Goal: Task Accomplishment & Management: Manage account settings

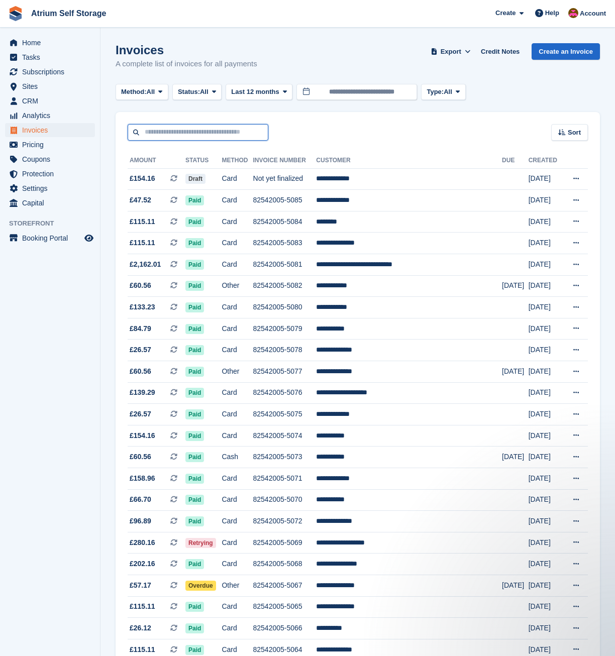
click at [232, 133] on input "text" at bounding box center [198, 132] width 141 height 17
type input "******"
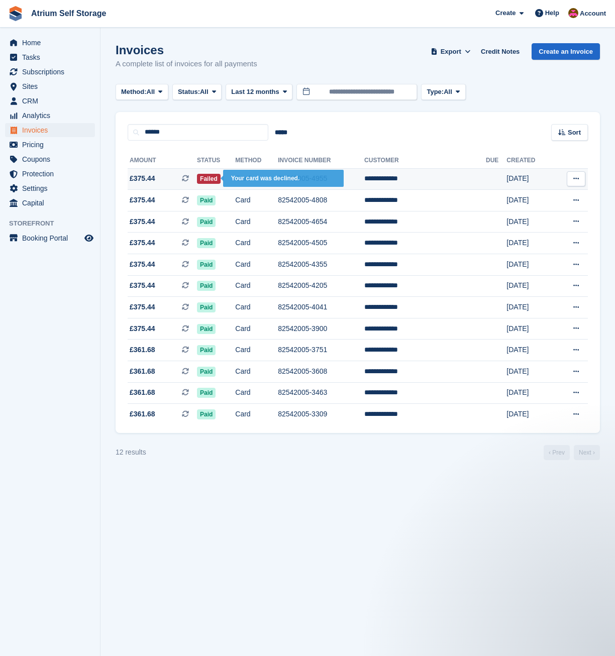
click at [221, 176] on span "Failed" at bounding box center [209, 179] width 24 height 10
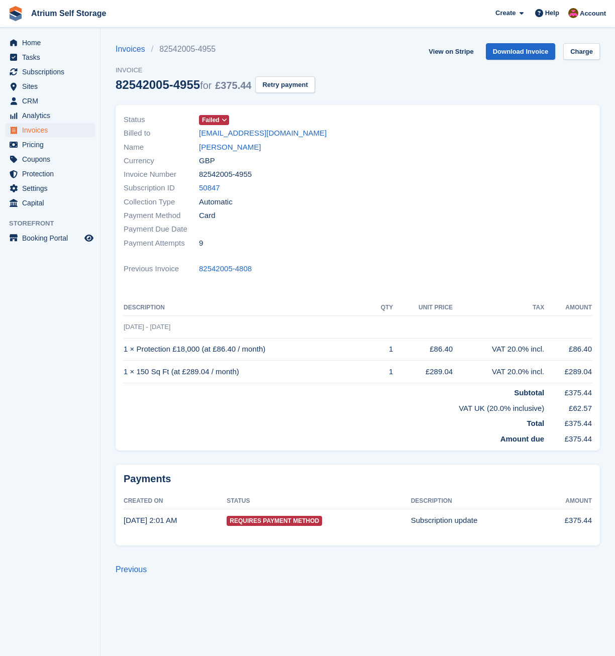
click at [219, 118] on span "Failed" at bounding box center [214, 120] width 30 height 10
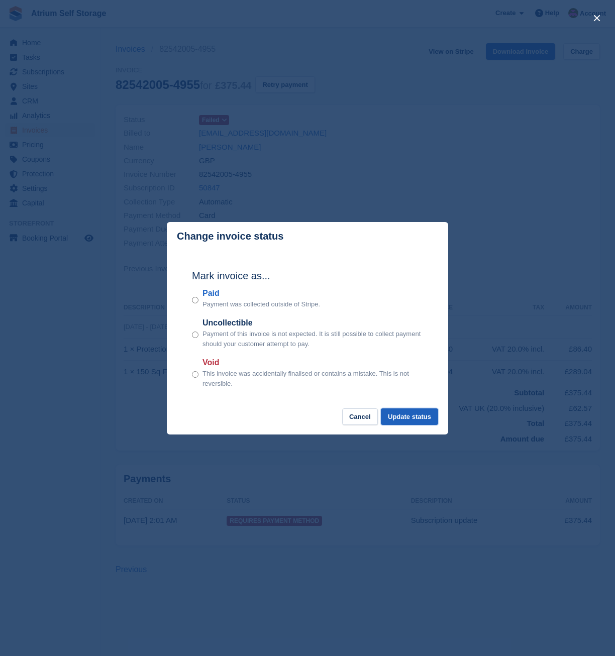
click at [417, 416] on button "Update status" at bounding box center [409, 416] width 57 height 17
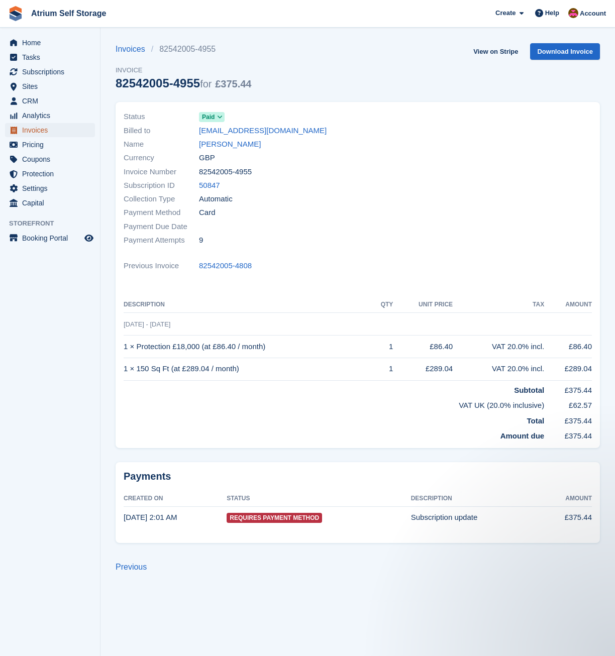
click at [36, 130] on span "Invoices" at bounding box center [52, 130] width 60 height 14
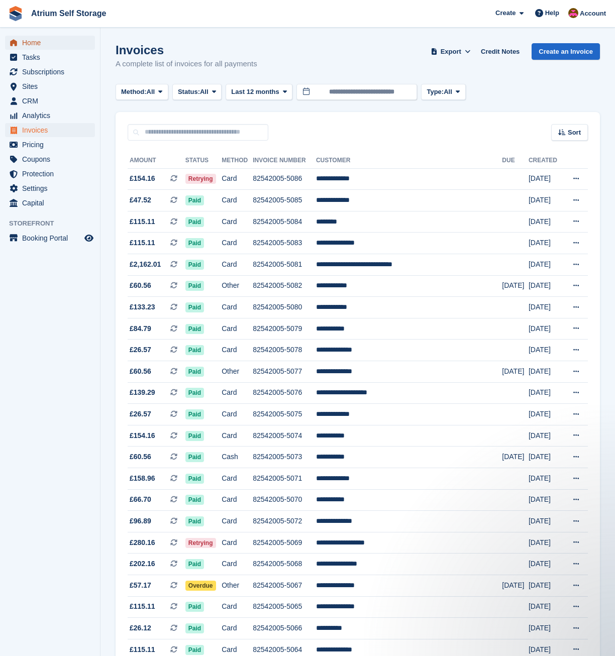
drag, startPoint x: 34, startPoint y: 39, endPoint x: 42, endPoint y: 41, distance: 8.7
click at [34, 39] on span "Home" at bounding box center [52, 43] width 60 height 14
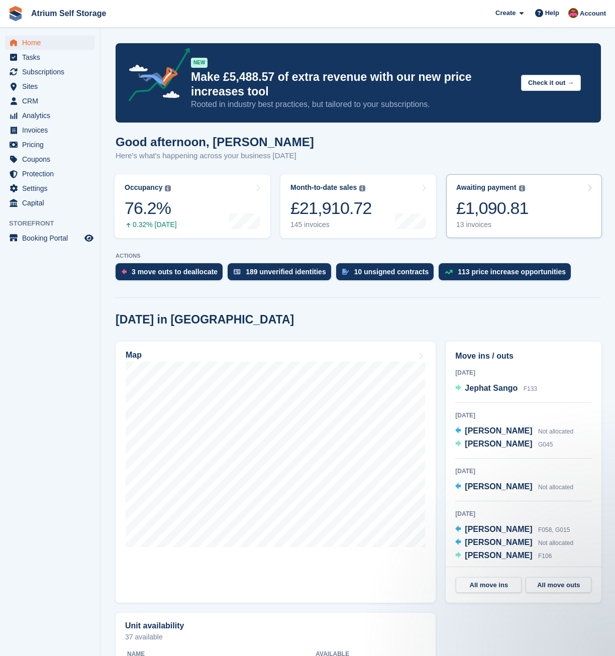
click at [504, 221] on div "13 invoices" at bounding box center [492, 225] width 72 height 9
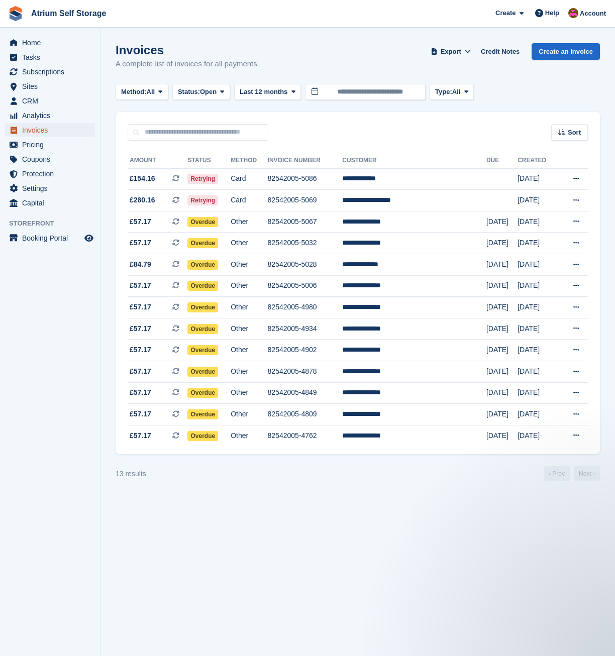
click at [36, 130] on span "Invoices" at bounding box center [52, 130] width 60 height 14
